Goal: Task Accomplishment & Management: Manage account settings

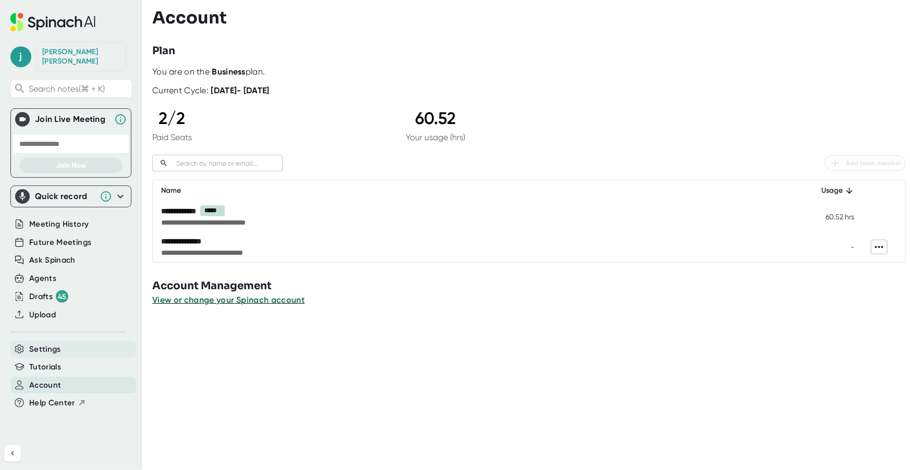
click at [45, 344] on span "Settings" at bounding box center [45, 350] width 32 height 12
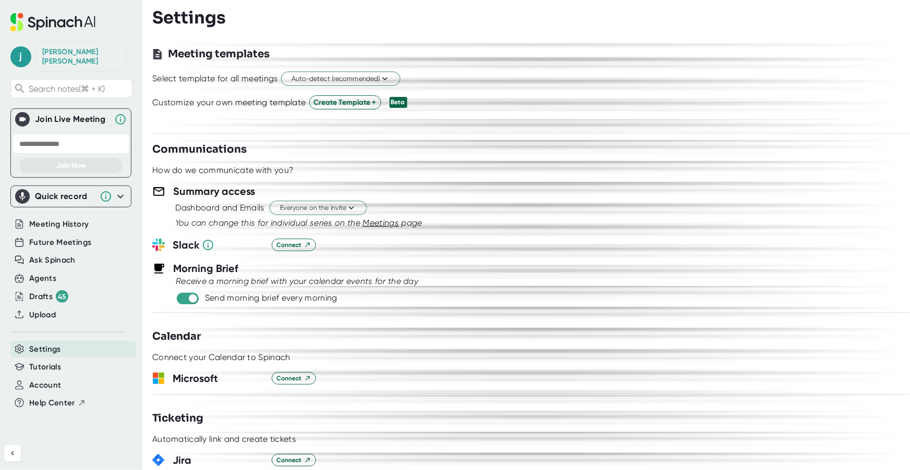
scroll to position [361, 0]
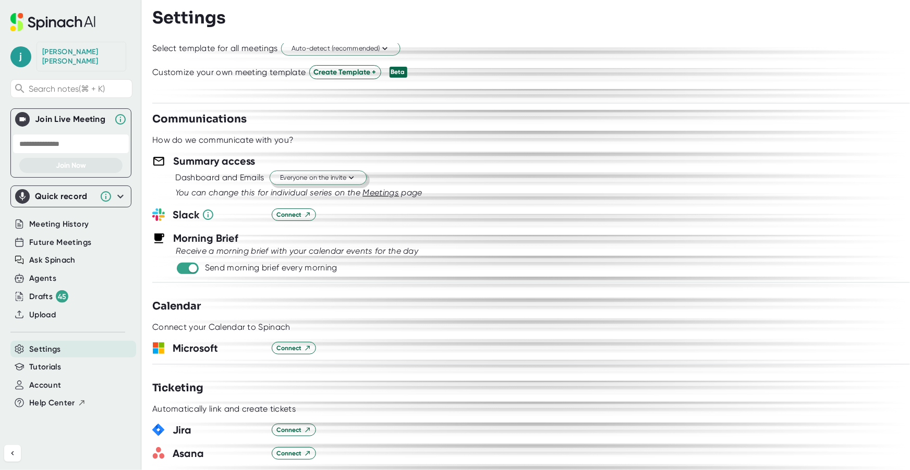
click at [336, 175] on span "Everyone on the invite" at bounding box center [318, 178] width 76 height 10
click at [331, 210] on div "Just the Spinach Host" at bounding box center [307, 216] width 120 height 19
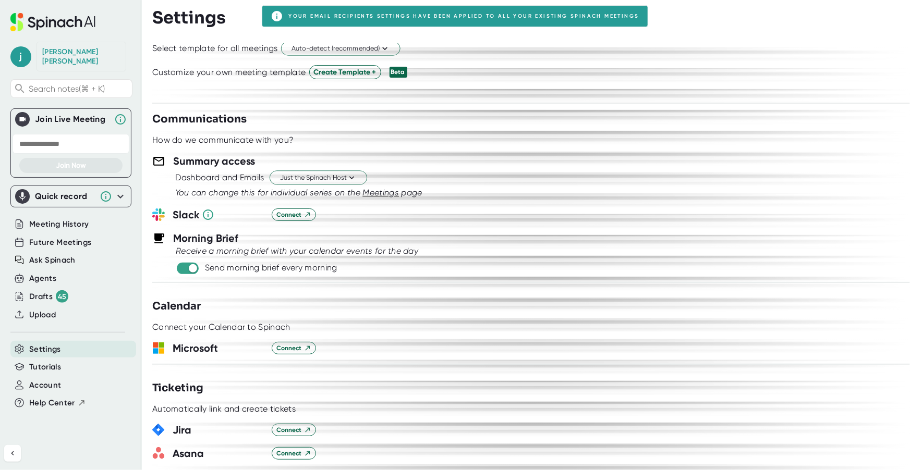
click at [396, 190] on span "Meetings" at bounding box center [380, 193] width 36 height 10
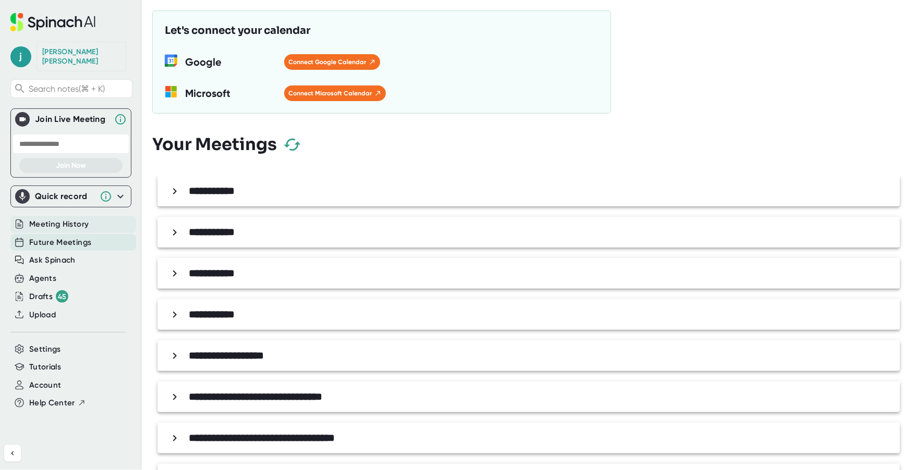
click at [55, 218] on span "Meeting History" at bounding box center [58, 224] width 59 height 12
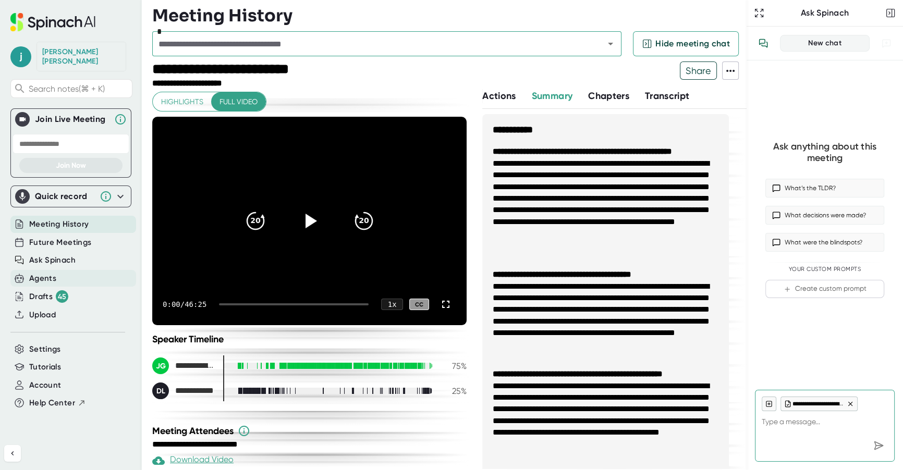
type textarea "x"
click at [55, 273] on div "Agents" at bounding box center [42, 279] width 27 height 12
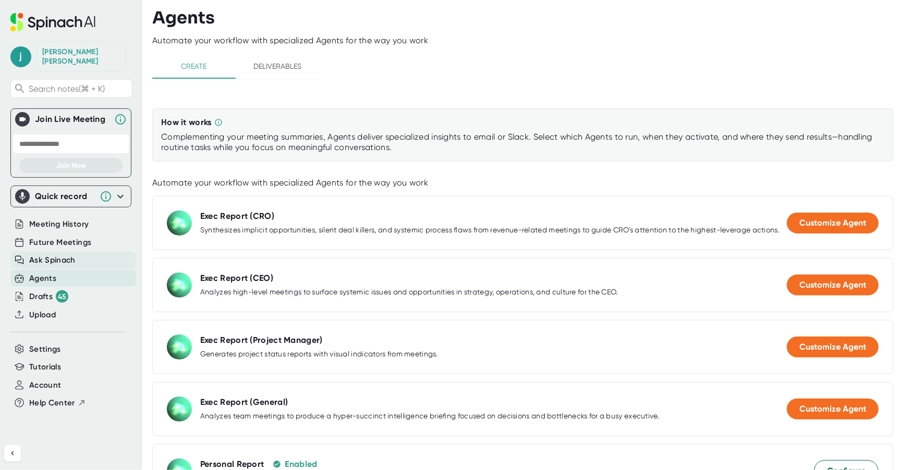
click at [56, 254] on span "Ask Spinach" at bounding box center [52, 260] width 46 height 12
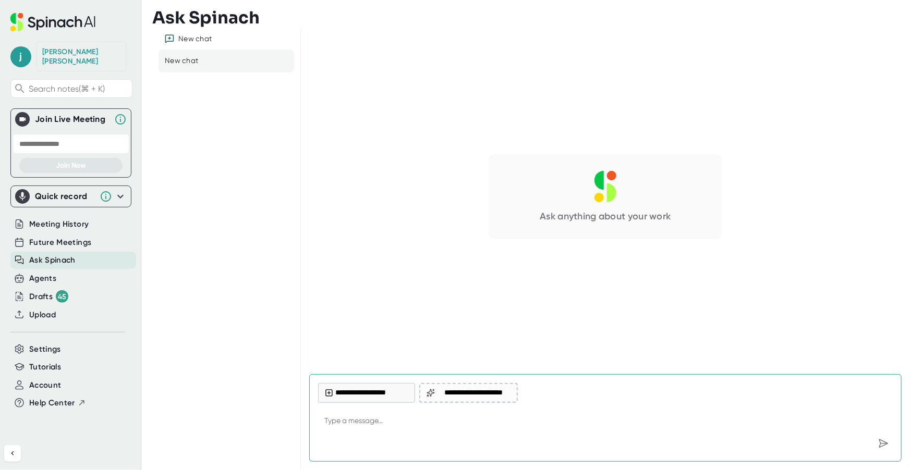
type textarea "x"
click at [70, 23] on icon at bounding box center [52, 22] width 85 height 18
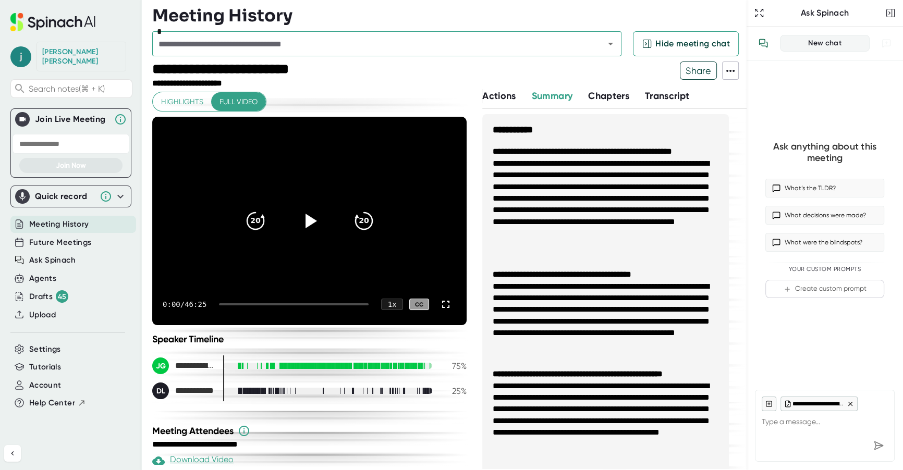
click at [26, 47] on span "j" at bounding box center [20, 56] width 21 height 21
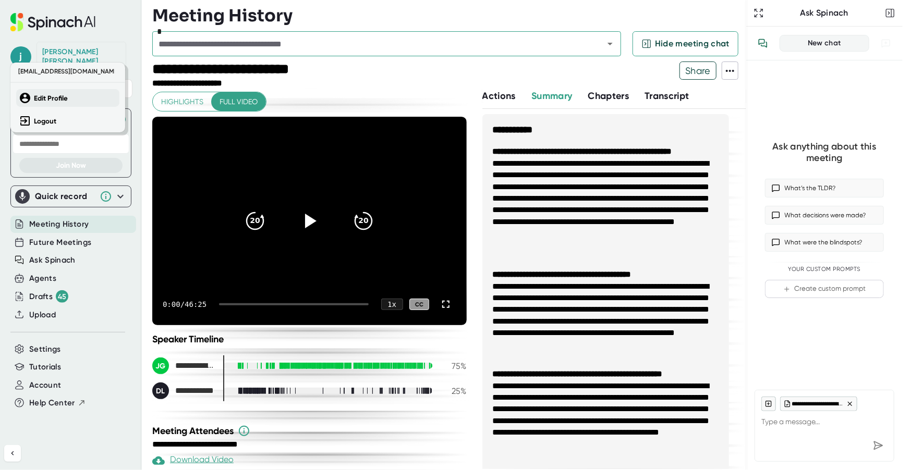
click at [52, 94] on b "Edit Profile" at bounding box center [51, 98] width 34 height 9
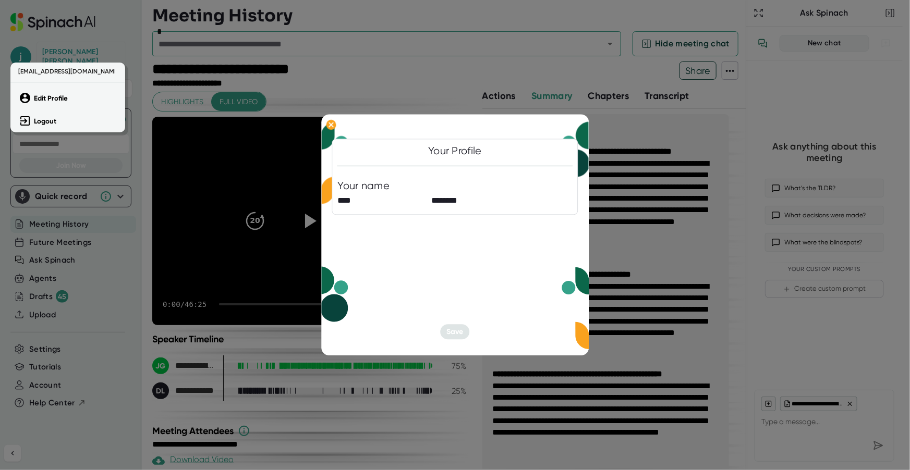
click at [90, 262] on div at bounding box center [455, 235] width 910 height 470
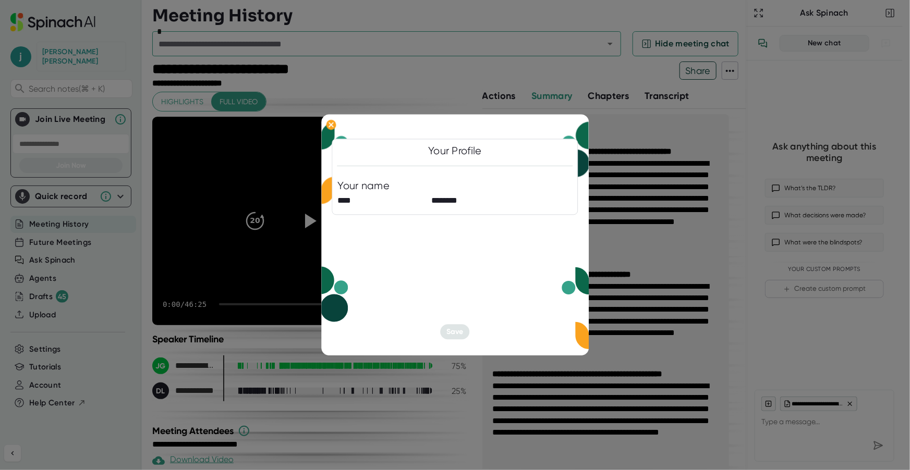
click at [90, 261] on div at bounding box center [455, 235] width 910 height 470
type textarea "x"
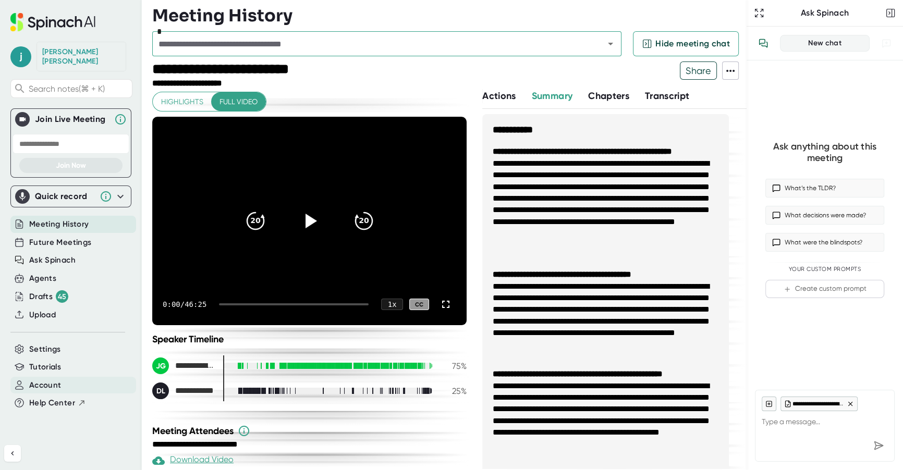
click at [59, 380] on span "Account" at bounding box center [45, 386] width 32 height 12
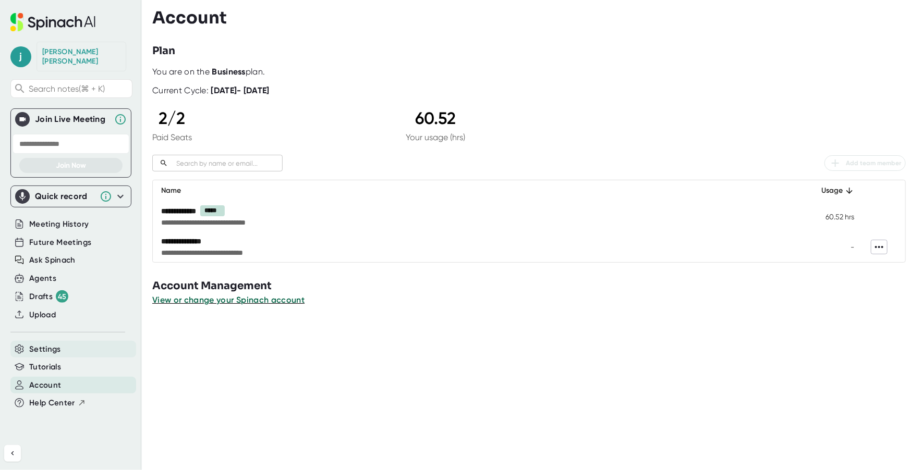
click at [41, 341] on div "Settings" at bounding box center [73, 349] width 126 height 17
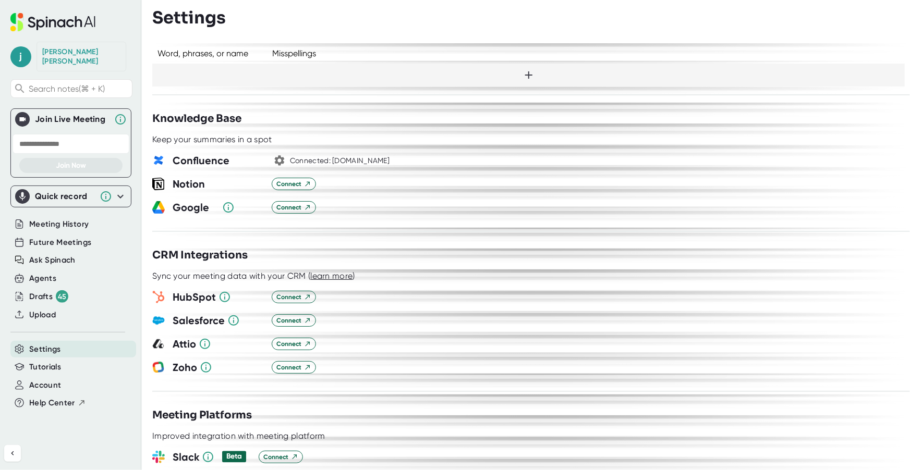
scroll to position [954, 0]
click at [375, 214] on div at bounding box center [530, 218] width 757 height 8
click at [531, 351] on div at bounding box center [530, 355] width 757 height 8
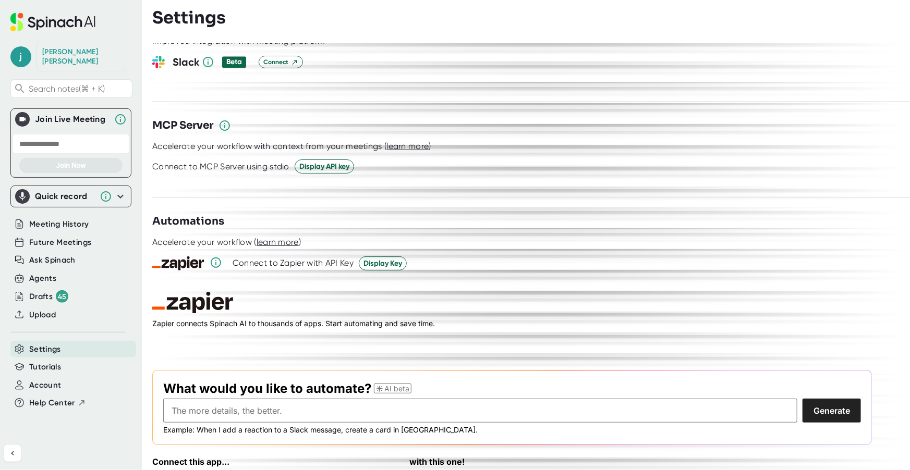
scroll to position [1380, 0]
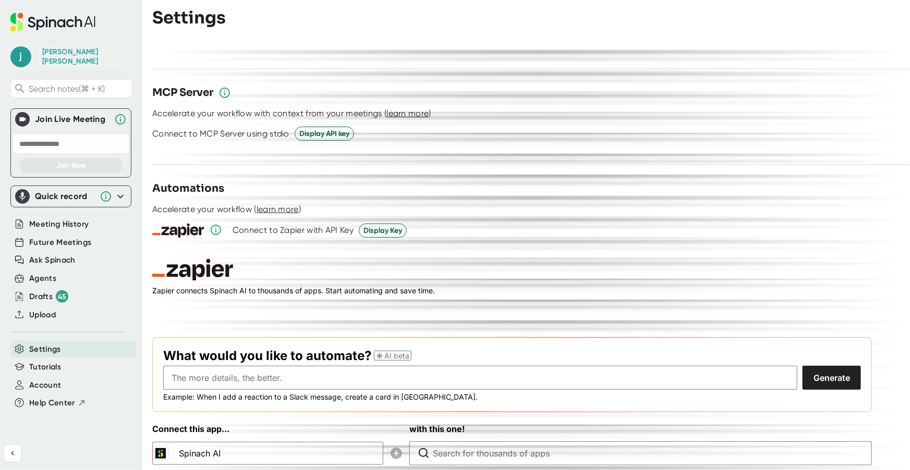
click at [112, 418] on div "[PERSON_NAME] Search notes (⌘ + K) Join Live Meeting Join Now Quick record Incl…" at bounding box center [71, 214] width 142 height 429
click at [72, 218] on span "Meeting History" at bounding box center [58, 224] width 59 height 12
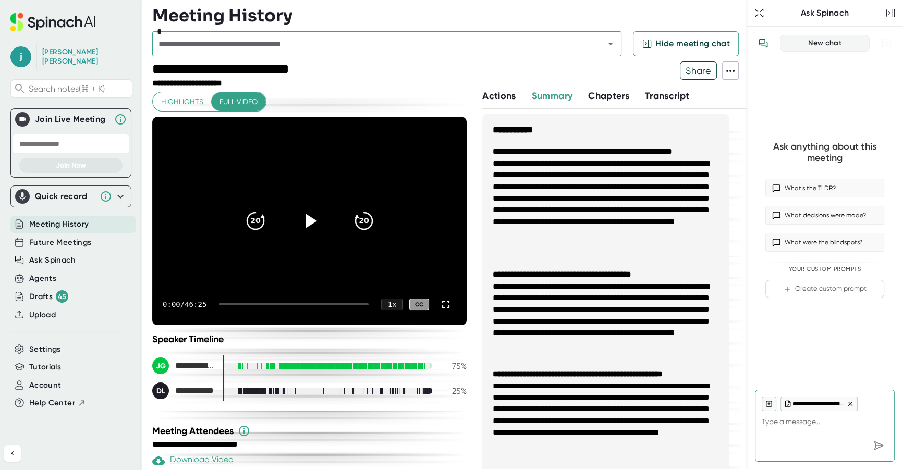
type textarea "x"
click at [430, 77] on div at bounding box center [496, 76] width 368 height 28
click at [65, 377] on div "Account" at bounding box center [73, 385] width 126 height 17
